Goal: Subscribe to service/newsletter

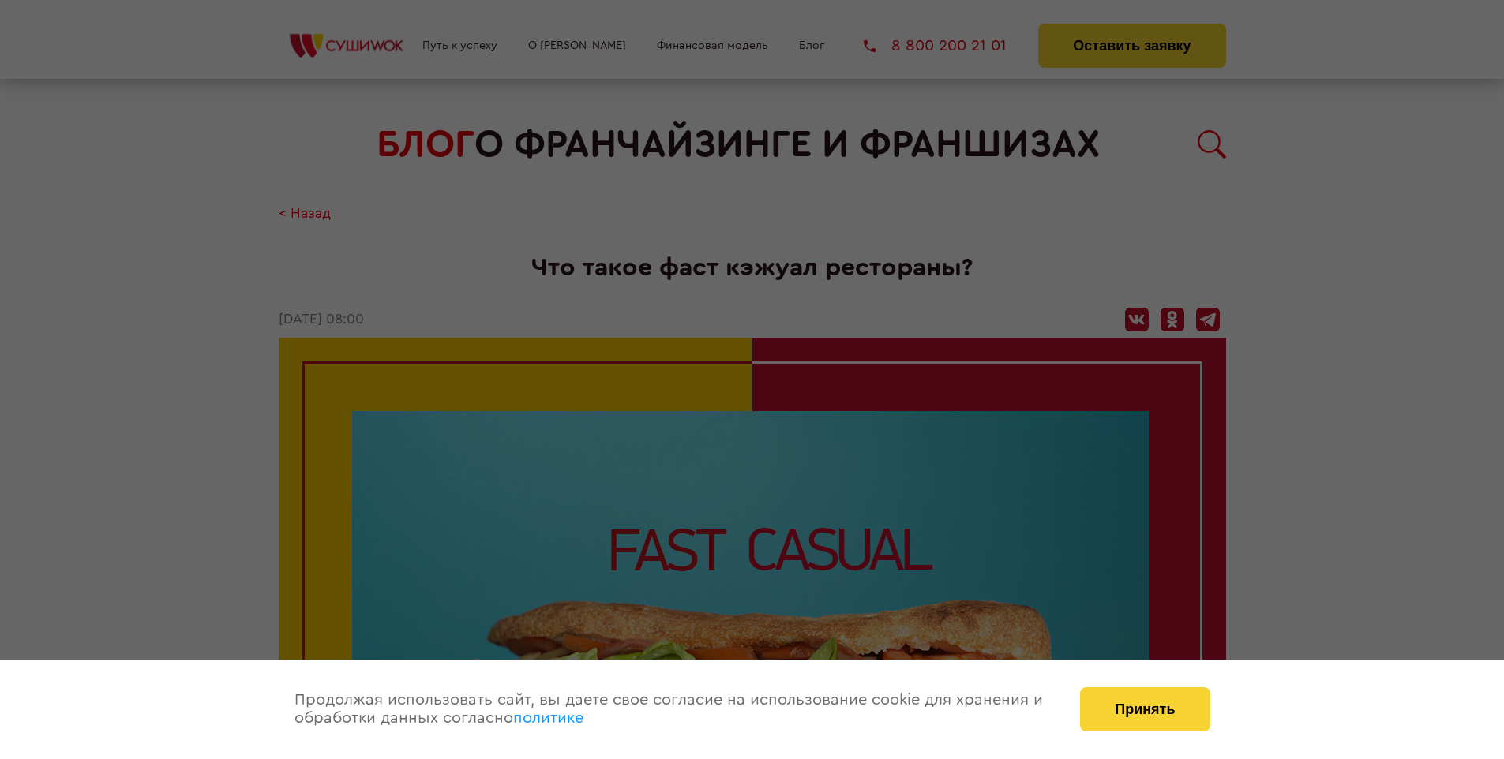
scroll to position [2543, 0]
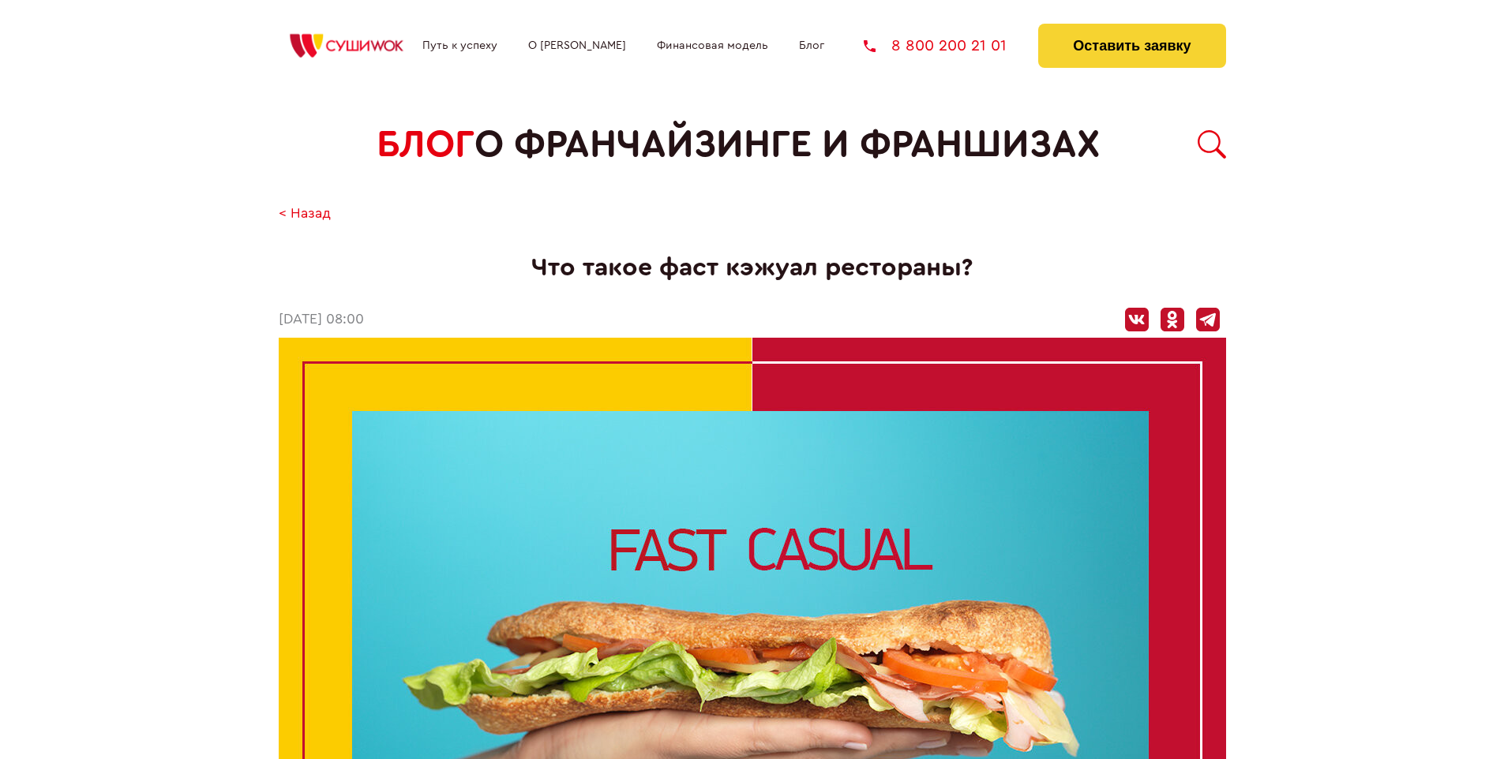
scroll to position [2543, 0]
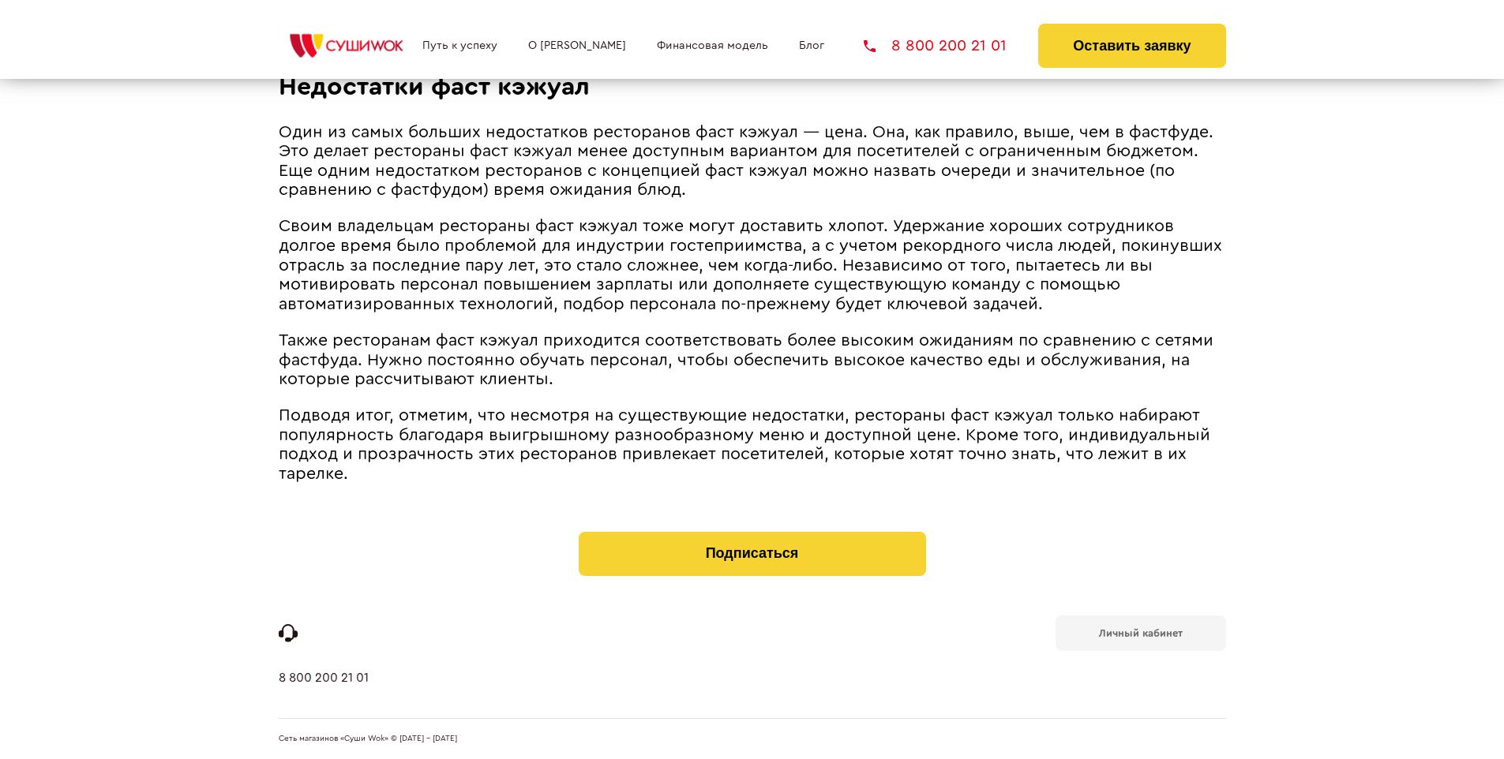
click at [1140, 631] on b "Личный кабинет" at bounding box center [1141, 633] width 84 height 10
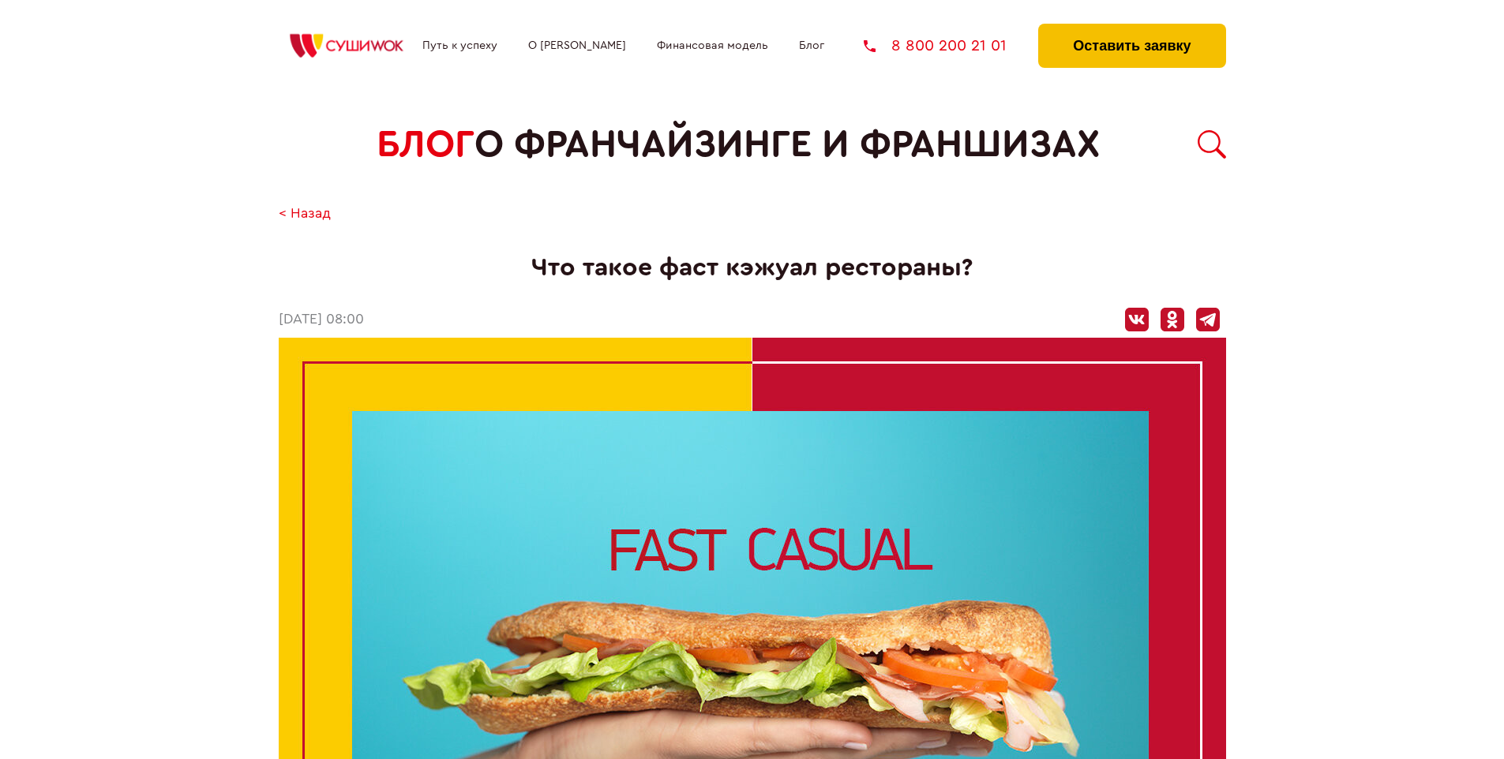
click at [1131, 28] on button "Оставить заявку" at bounding box center [1131, 46] width 187 height 44
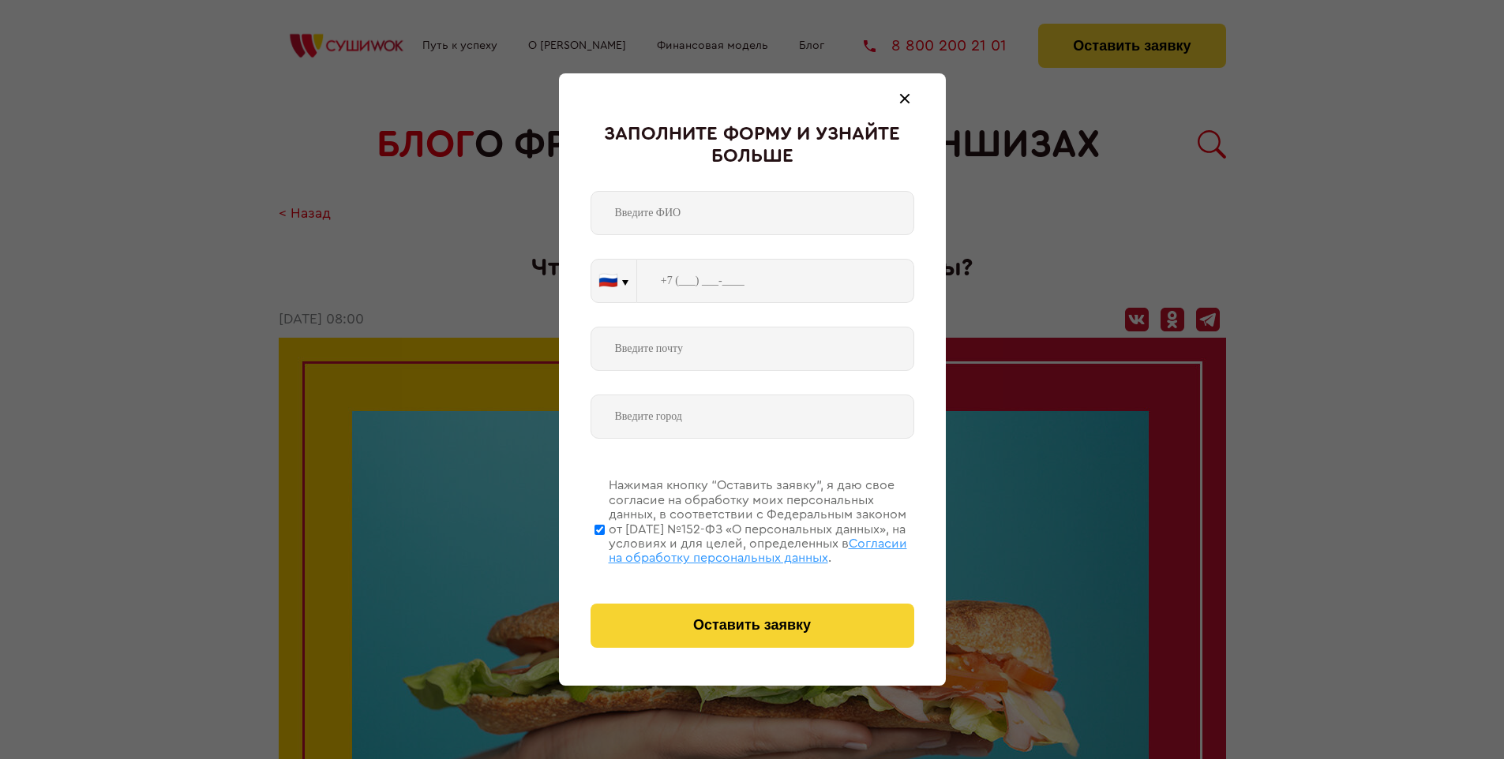
click at [732, 549] on span "Согласии на обработку персональных данных" at bounding box center [758, 551] width 298 height 27
click at [605, 549] on input "Нажимая кнопку “Оставить заявку”, я даю свое согласие на обработку моих персона…" at bounding box center [599, 530] width 10 height 126
checkbox input "false"
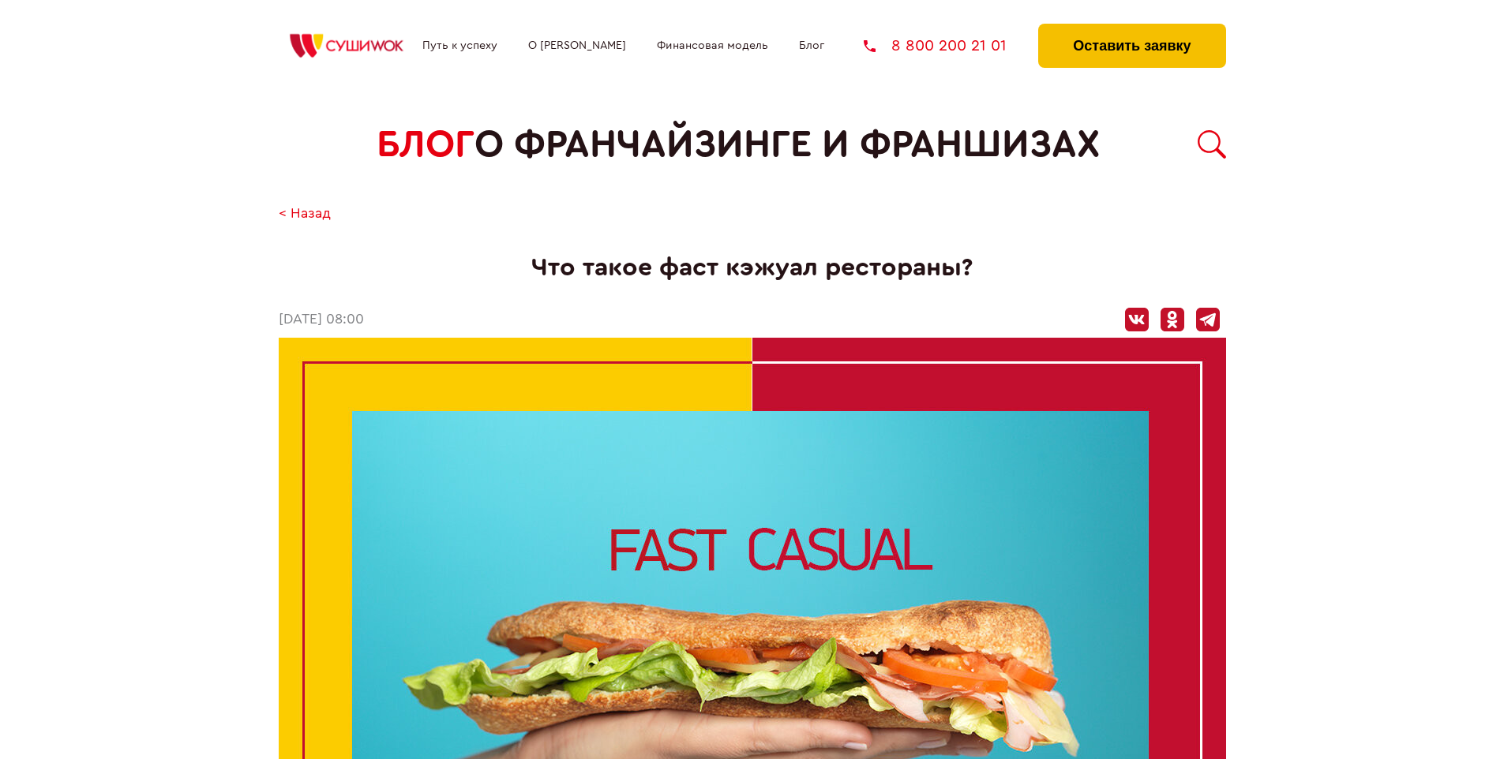
click at [1131, 28] on button "Оставить заявку" at bounding box center [1131, 46] width 187 height 44
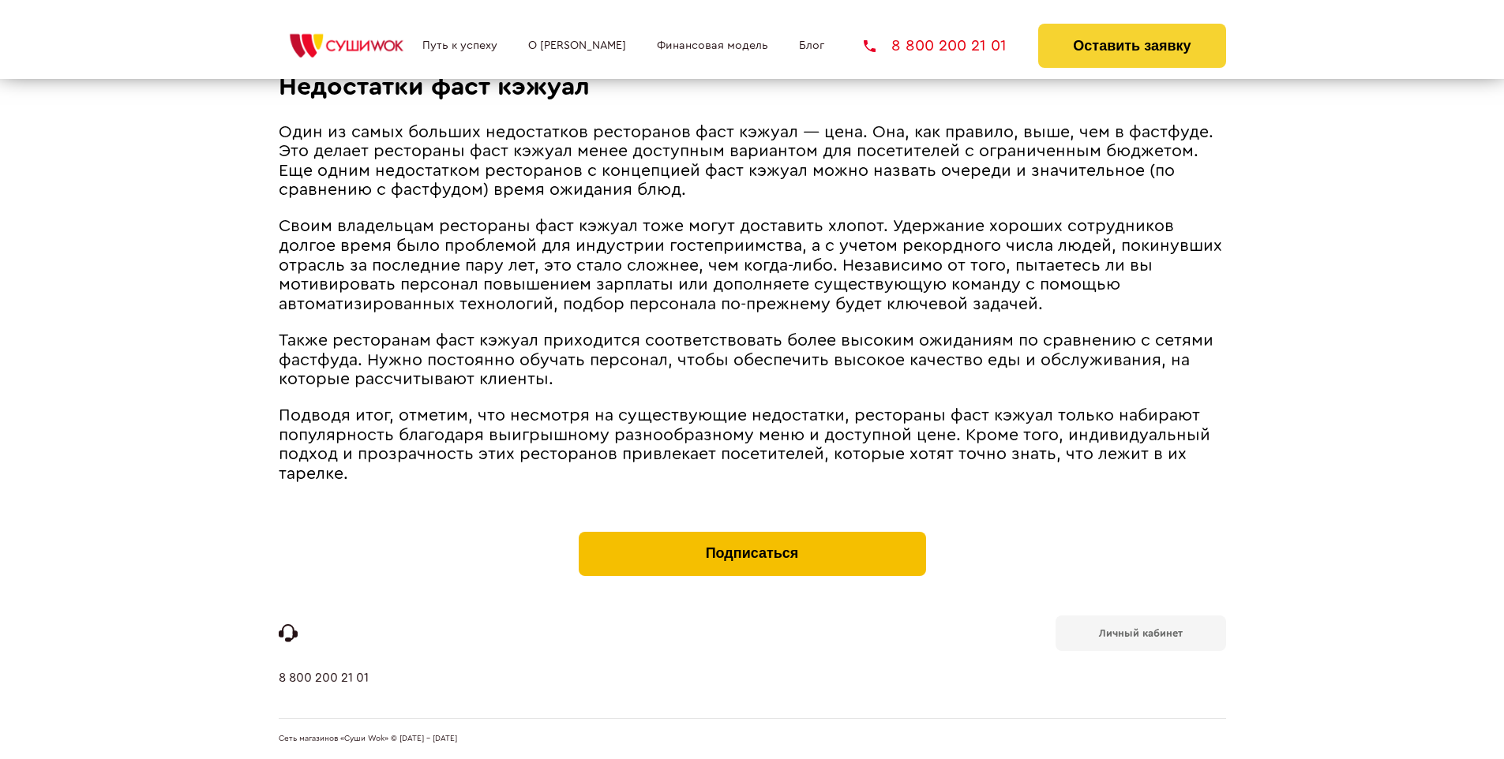
click at [751, 535] on button "Подписаться" at bounding box center [752, 554] width 347 height 44
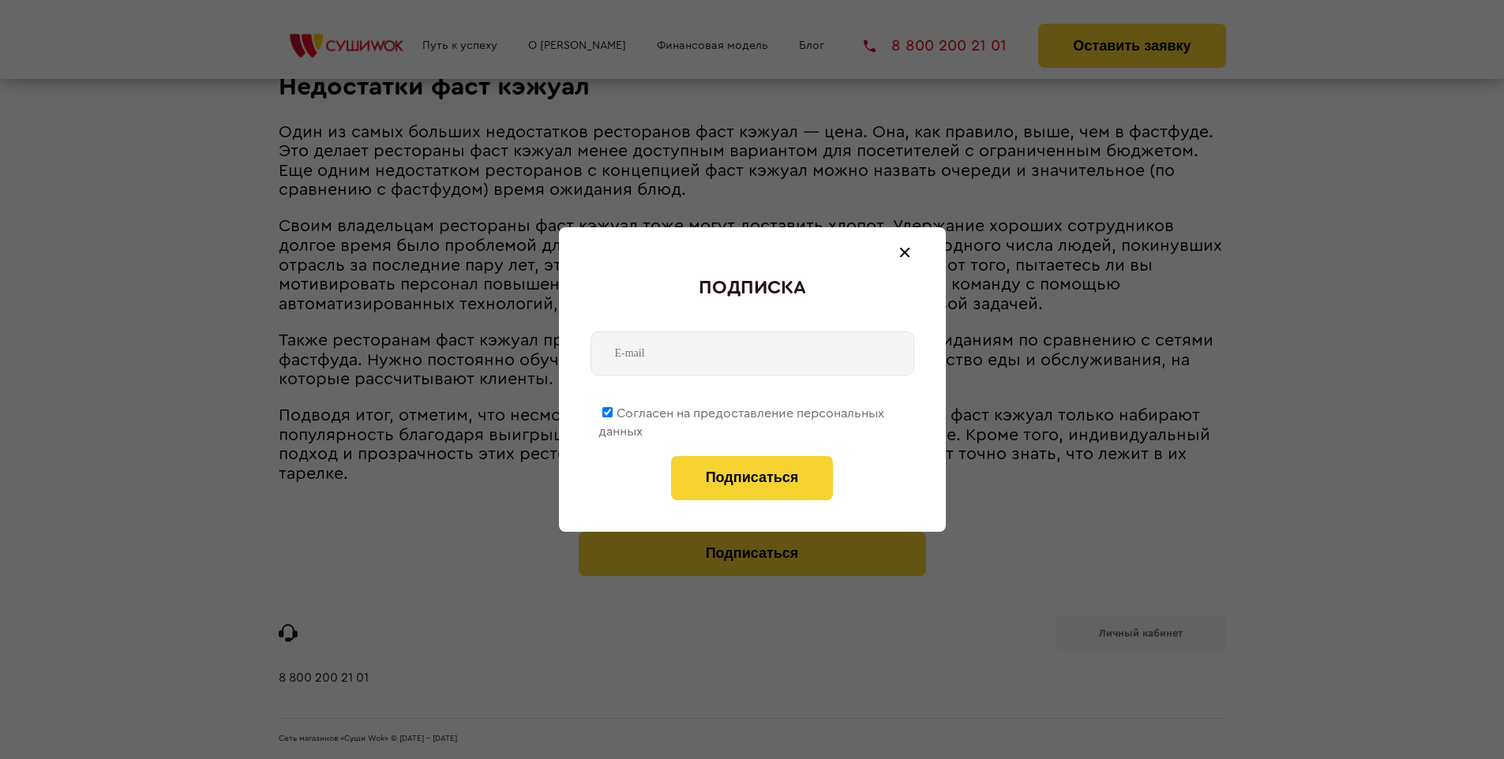
click at [742, 410] on span "Согласен на предоставление персональных данных" at bounding box center [741, 422] width 286 height 31
click at [613, 410] on input "Согласен на предоставление персональных данных" at bounding box center [607, 412] width 10 height 10
checkbox input "false"
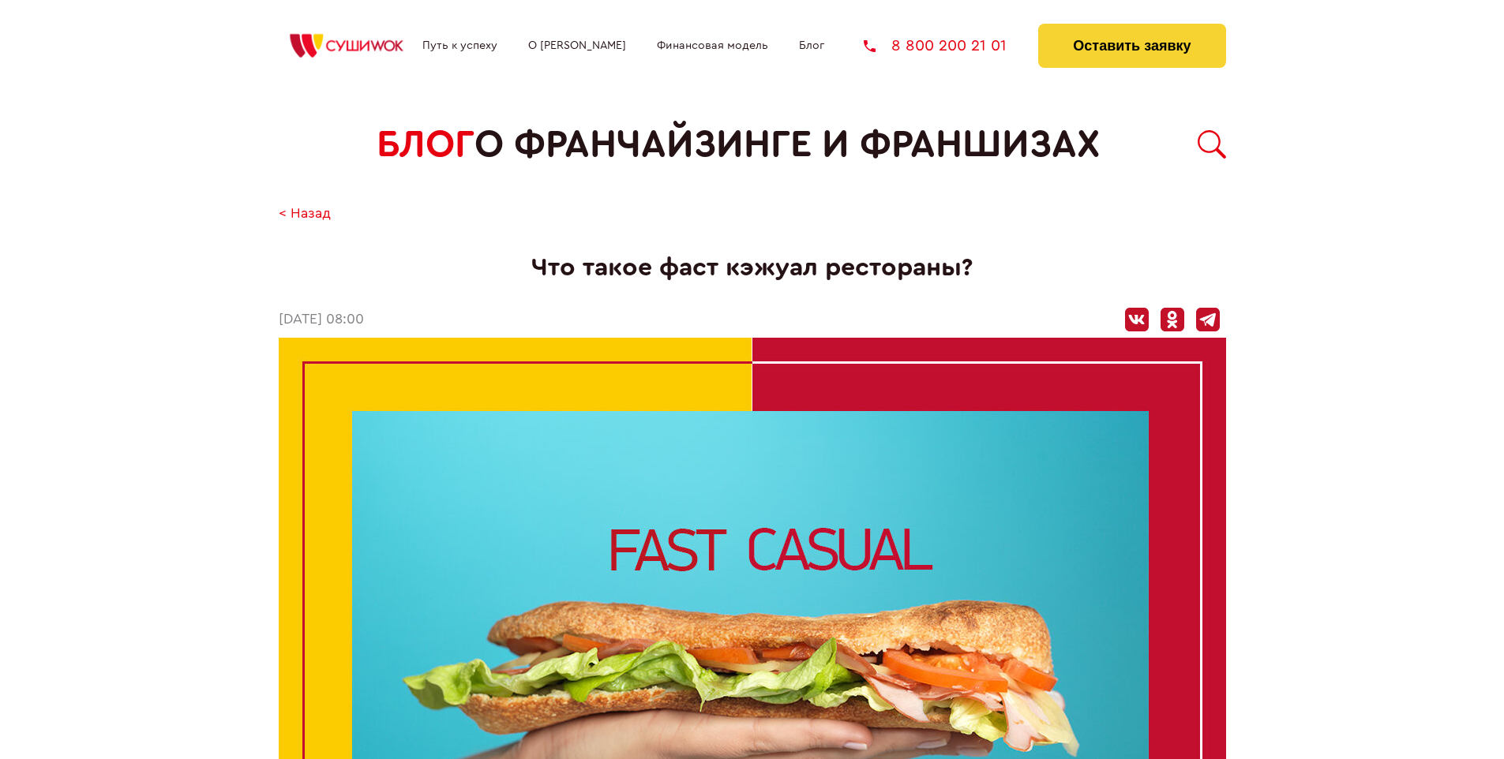
scroll to position [2543, 0]
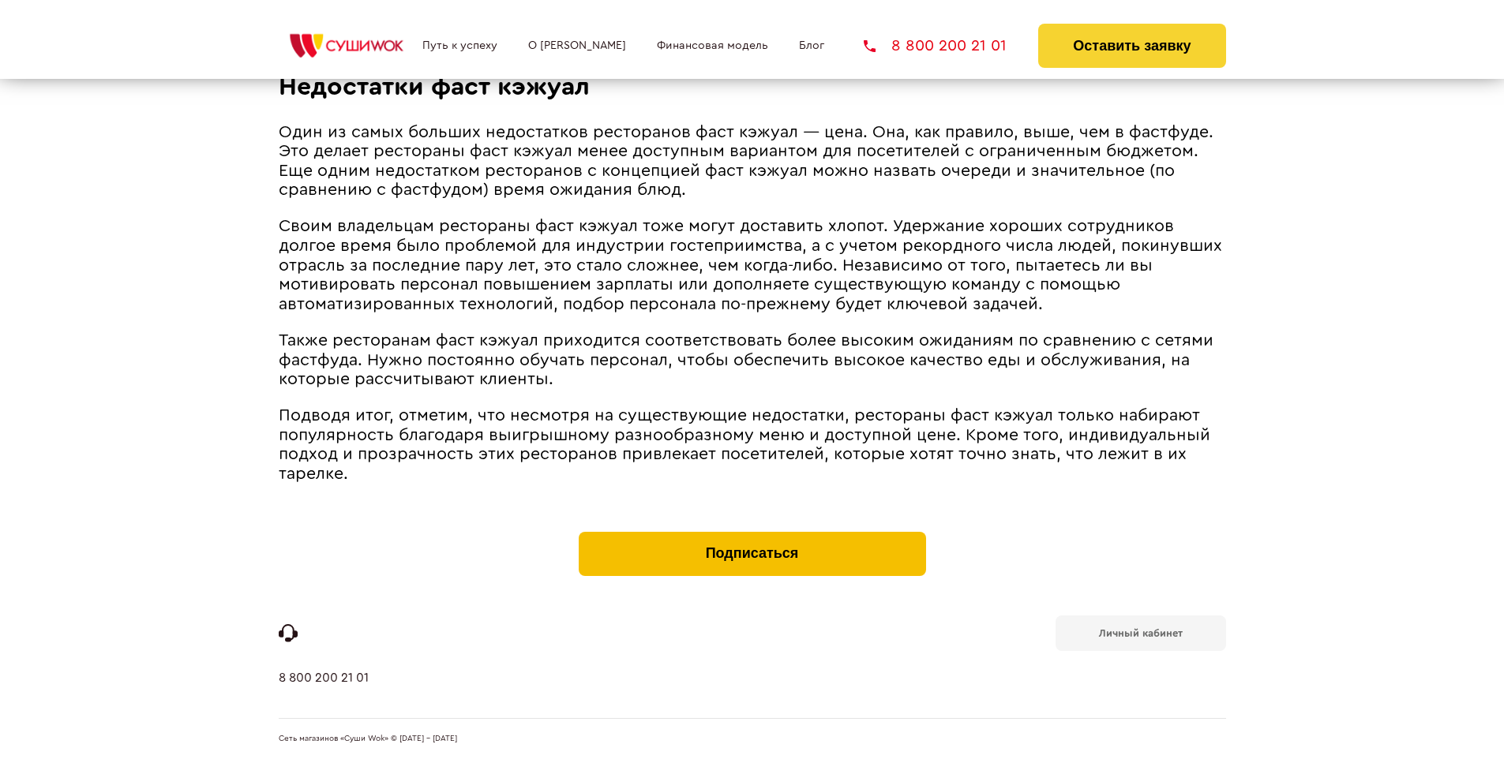
click at [751, 535] on button "Подписаться" at bounding box center [752, 554] width 347 height 44
